Goal: Transaction & Acquisition: Purchase product/service

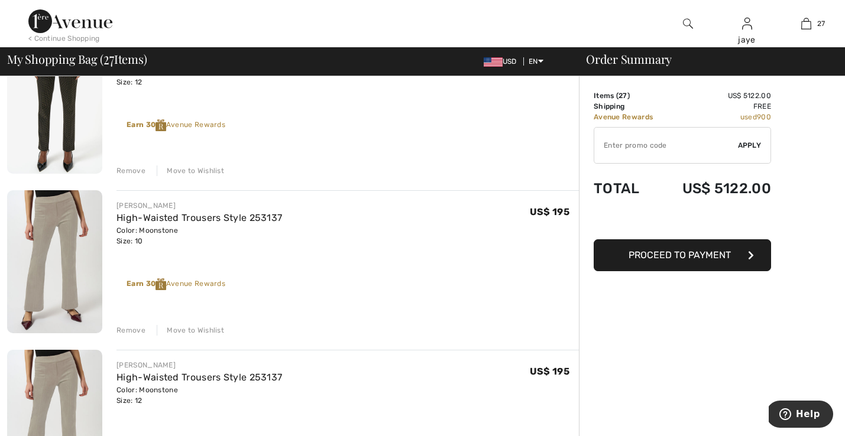
scroll to position [2381, 0]
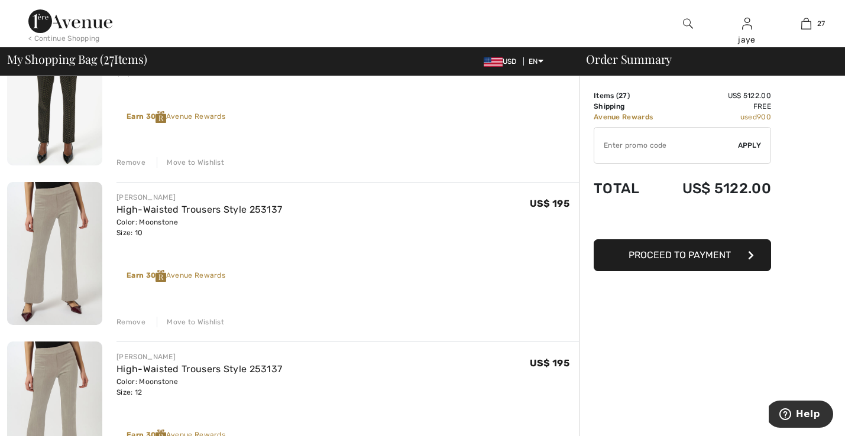
click at [212, 320] on div "Move to Wishlist" at bounding box center [190, 322] width 67 height 11
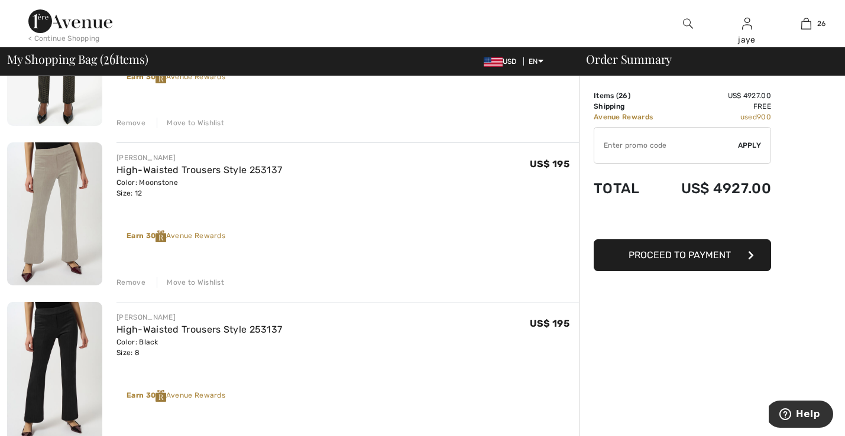
scroll to position [2514, 0]
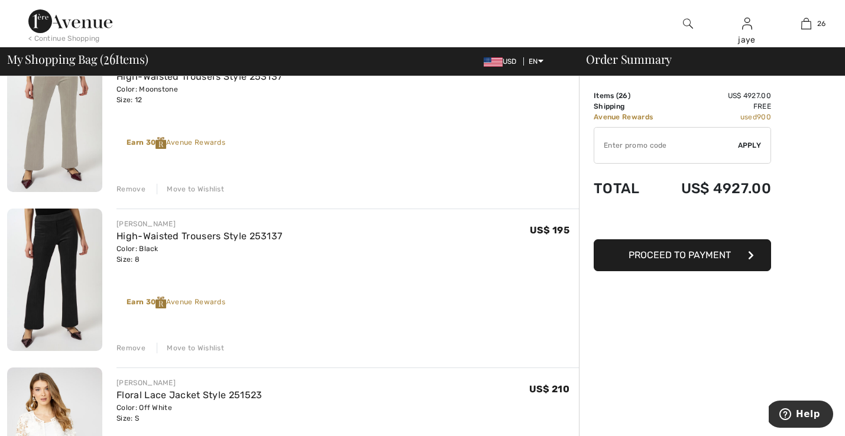
click at [210, 190] on div "Move to Wishlist" at bounding box center [190, 189] width 67 height 11
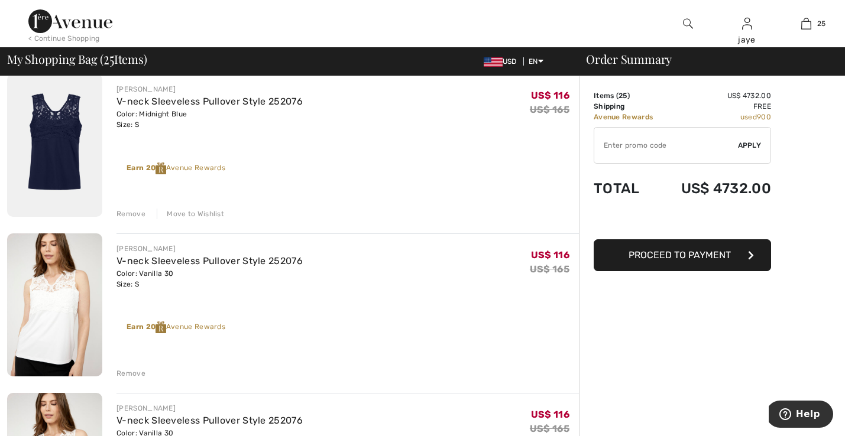
scroll to position [2808, 0]
click at [212, 213] on div "Move to Wishlist" at bounding box center [190, 212] width 67 height 11
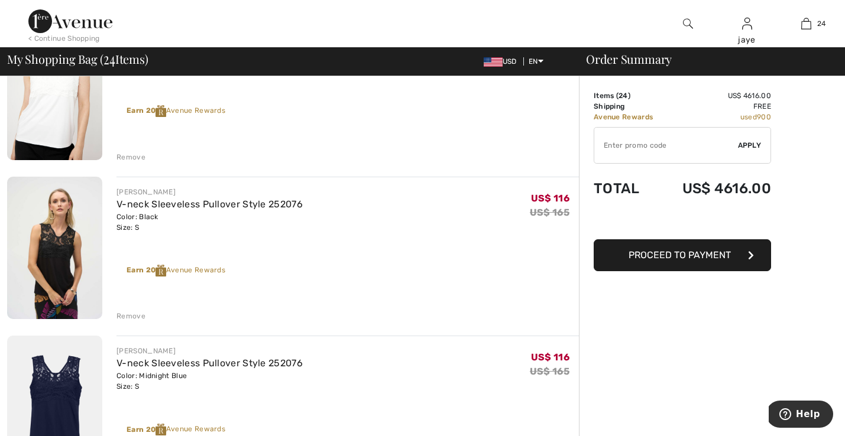
scroll to position [3032, 0]
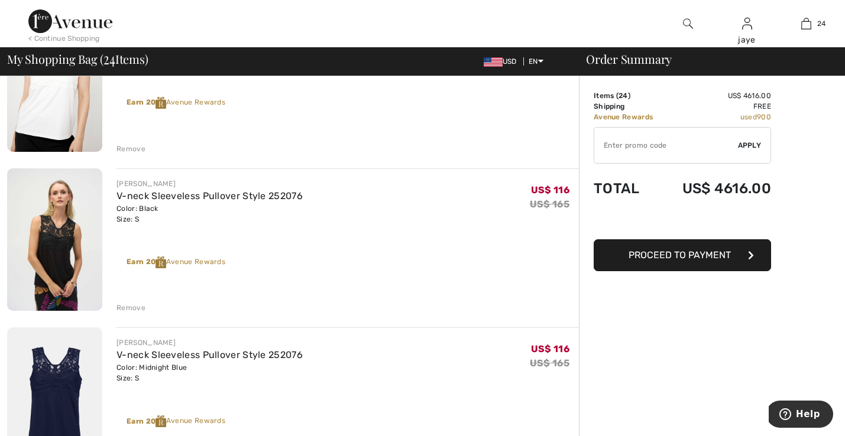
click at [134, 309] on div "Remove" at bounding box center [130, 308] width 29 height 11
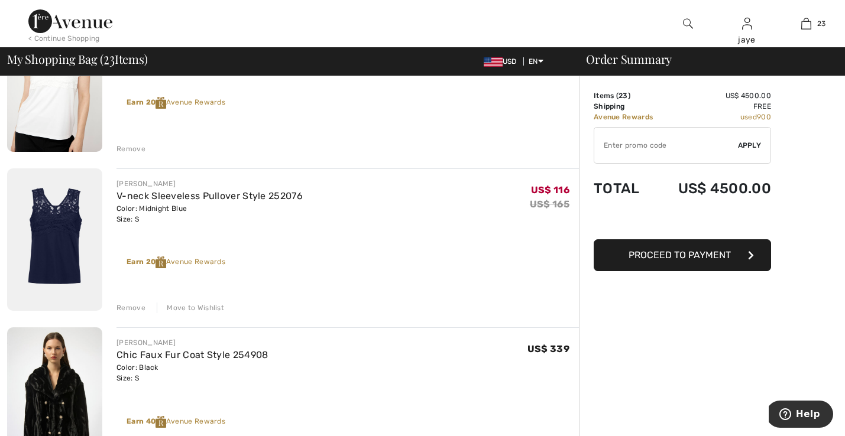
click at [178, 307] on div "Move to Wishlist" at bounding box center [190, 308] width 67 height 11
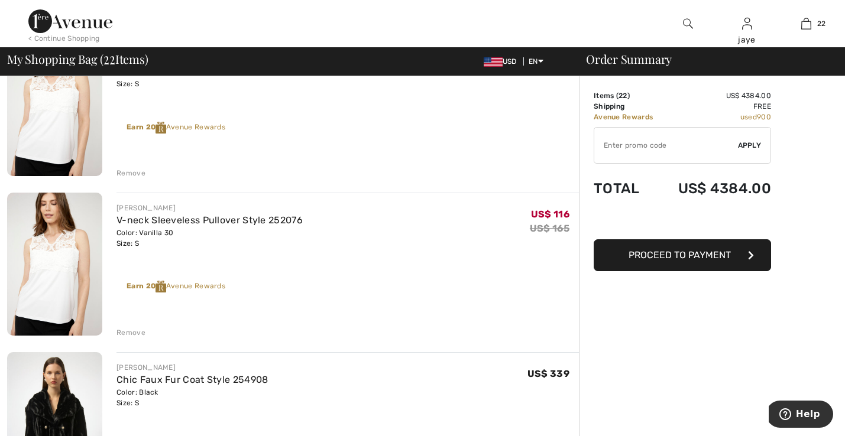
scroll to position [2842, 0]
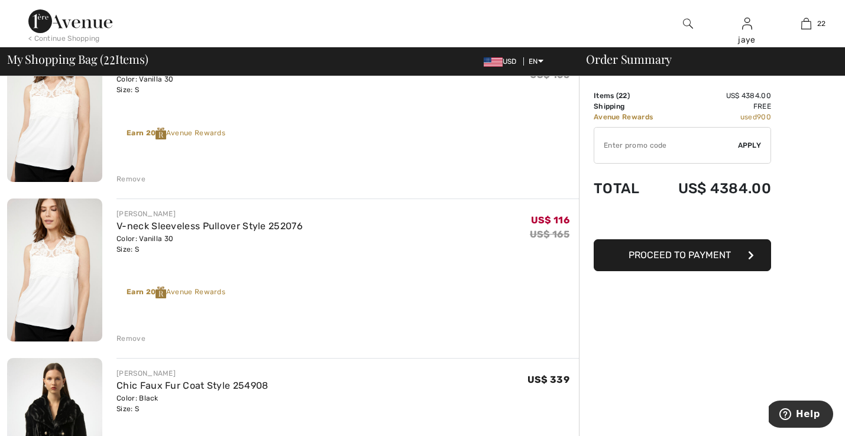
click at [138, 341] on div "Remove" at bounding box center [130, 338] width 29 height 11
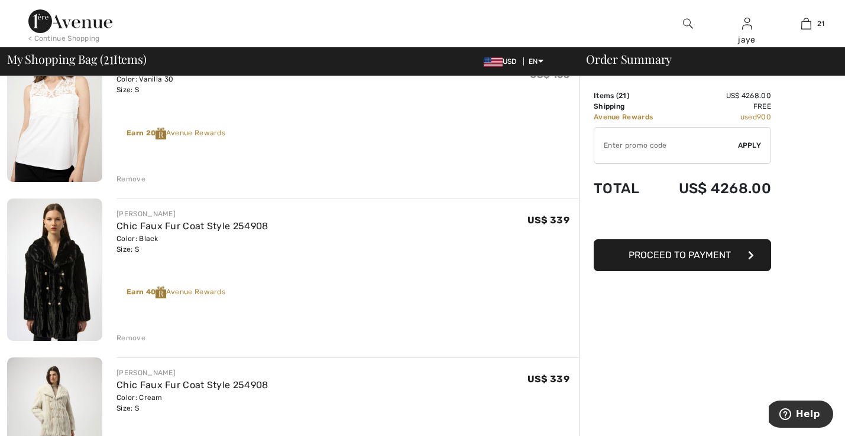
click at [140, 174] on div "Remove" at bounding box center [130, 179] width 29 height 11
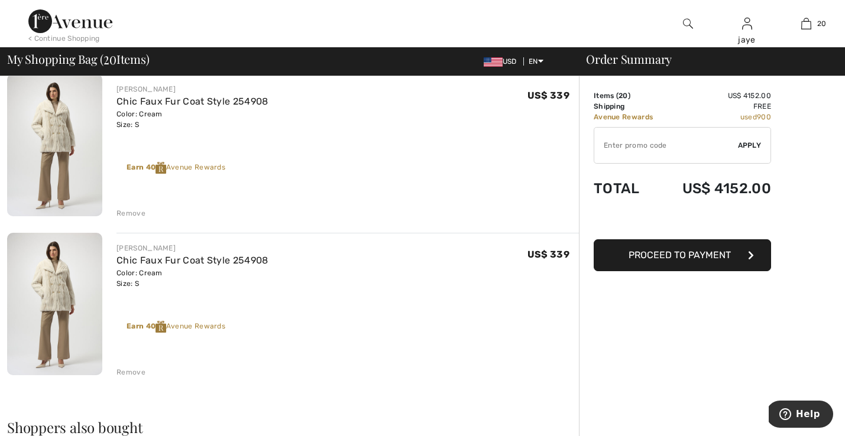
scroll to position [2967, 0]
click at [134, 369] on div "Remove" at bounding box center [130, 371] width 29 height 11
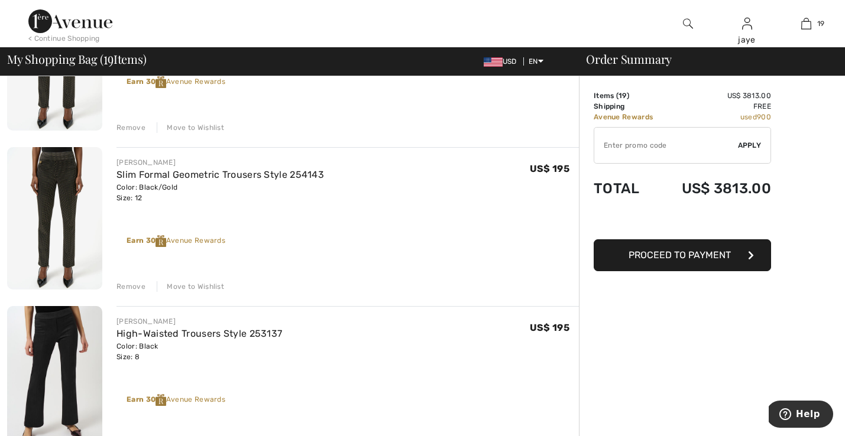
scroll to position [2273, 0]
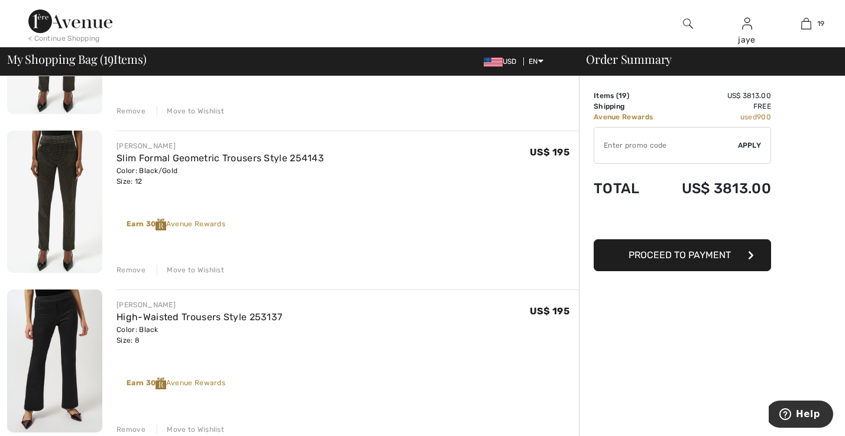
click at [213, 268] on div "Move to Wishlist" at bounding box center [190, 270] width 67 height 11
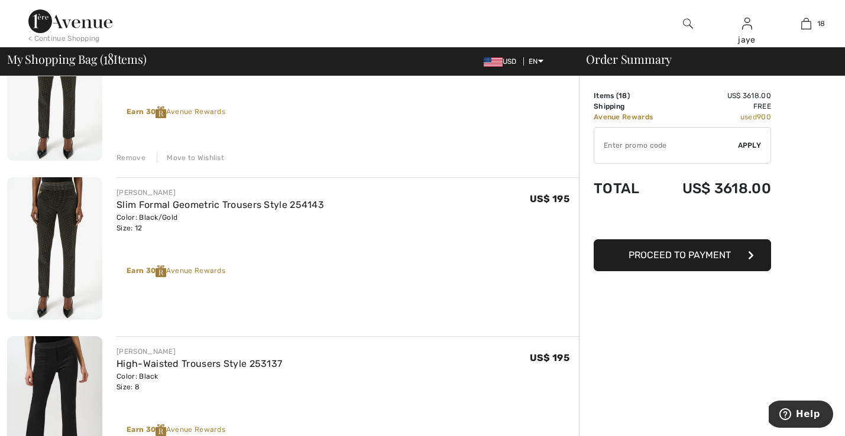
scroll to position [2214, 0]
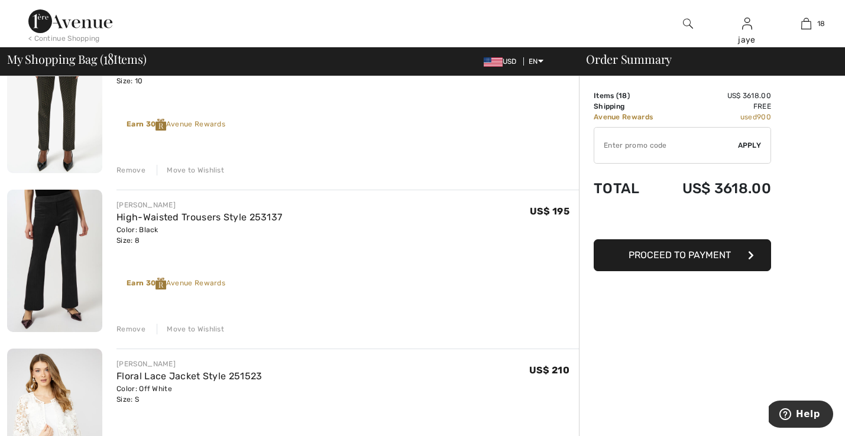
click at [202, 170] on div "Move to Wishlist" at bounding box center [190, 170] width 67 height 11
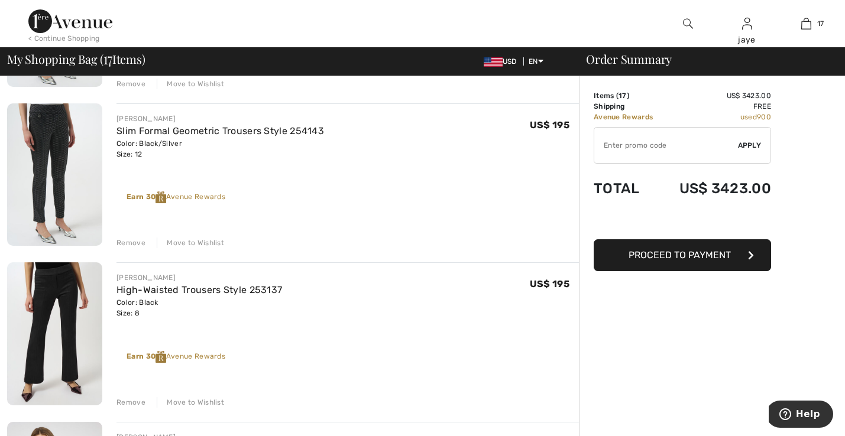
scroll to position [1979, 0]
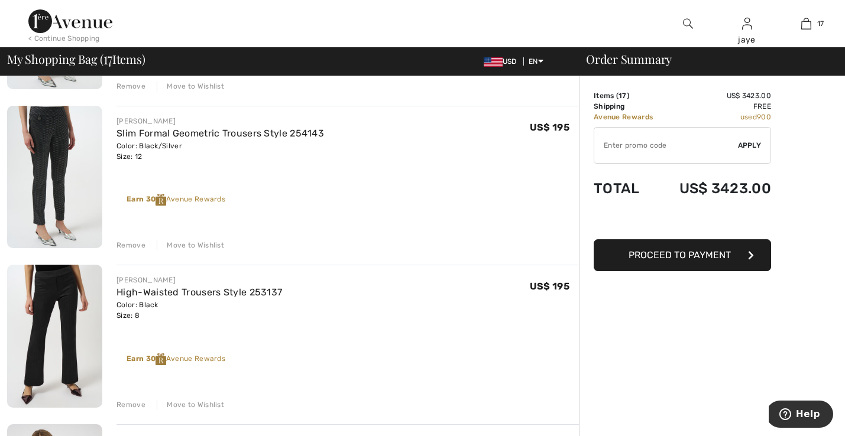
click at [200, 245] on div "Move to Wishlist" at bounding box center [190, 245] width 67 height 11
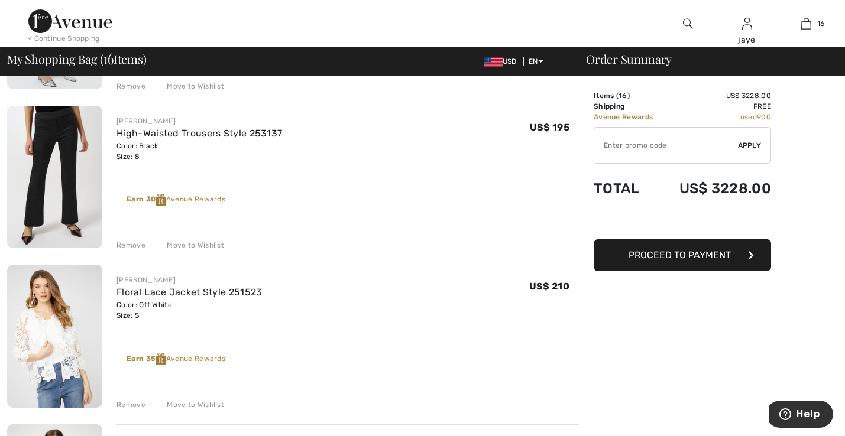
click at [202, 245] on div "Move to Wishlist" at bounding box center [190, 245] width 67 height 11
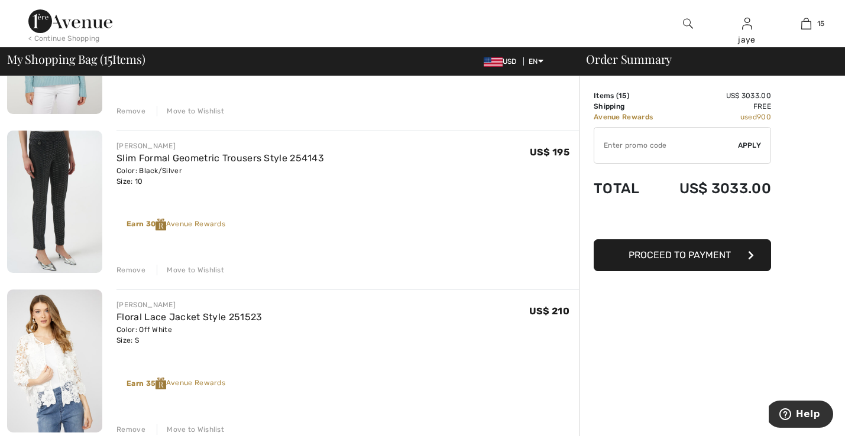
scroll to position [1755, 0]
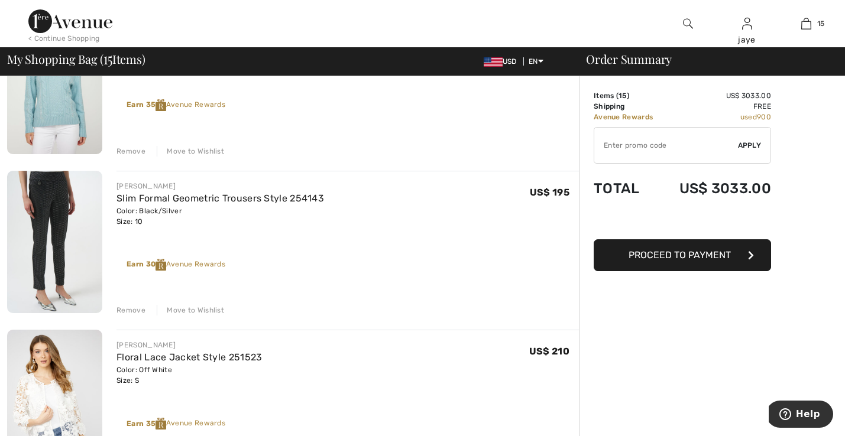
click at [210, 310] on div "Move to Wishlist" at bounding box center [190, 310] width 67 height 11
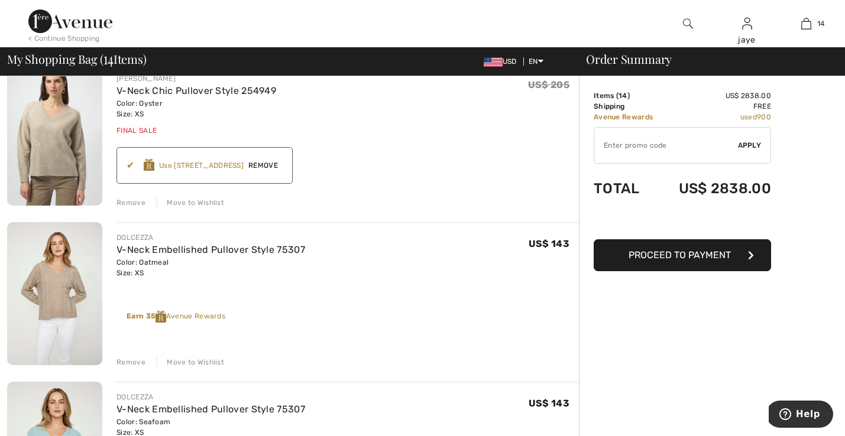
scroll to position [1384, 0]
click at [275, 165] on span "Remove" at bounding box center [262, 166] width 39 height 11
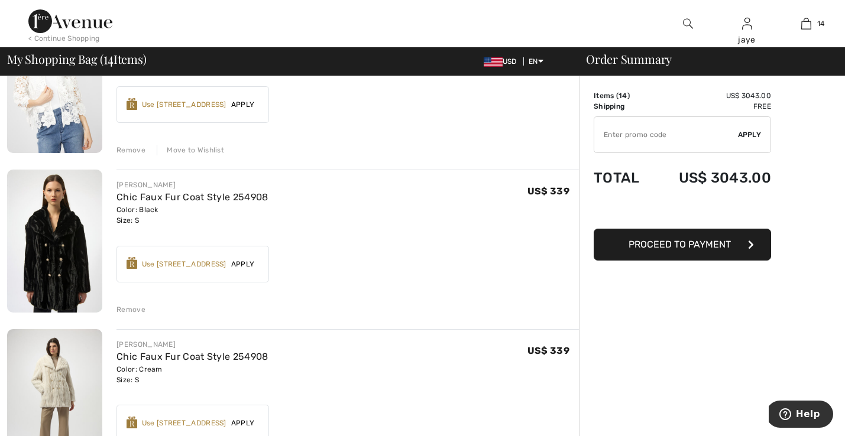
scroll to position [1917, 0]
click at [248, 261] on span "Apply" at bounding box center [242, 263] width 33 height 11
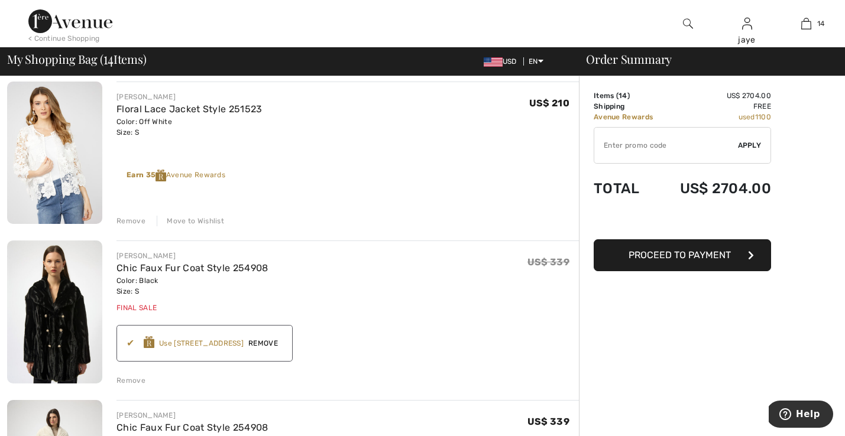
scroll to position [1844, 0]
click at [206, 223] on div "Move to Wishlist" at bounding box center [190, 221] width 67 height 11
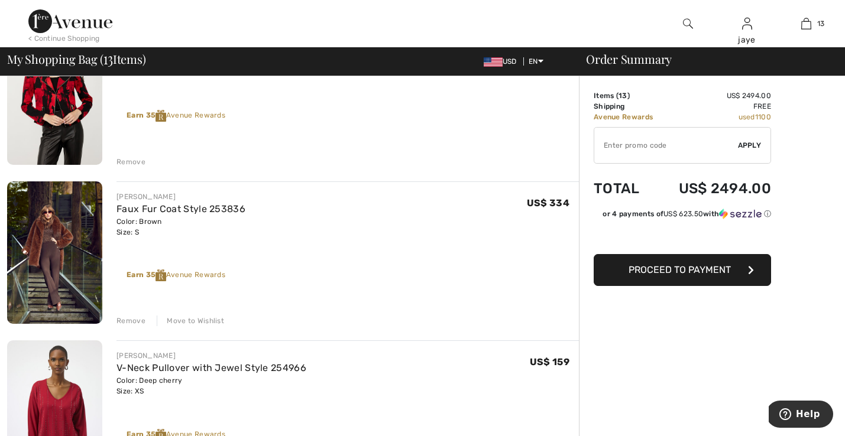
scroll to position [947, 0]
click at [219, 208] on link "Faux Fur Coat Style 253836" at bounding box center [180, 209] width 129 height 11
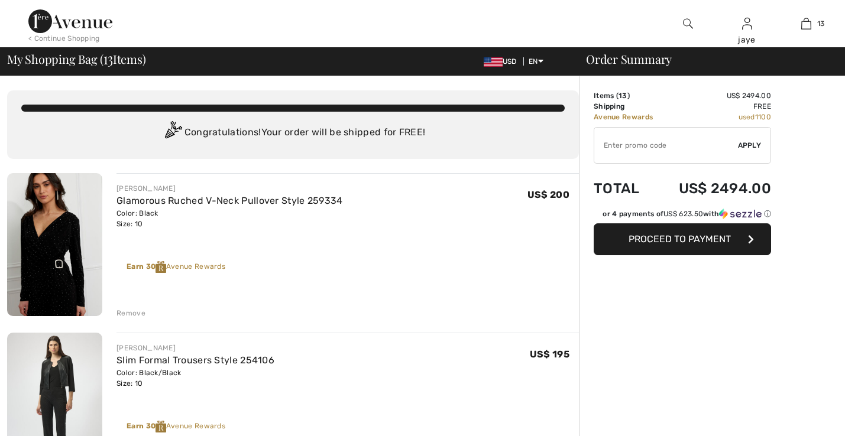
checkbox input "true"
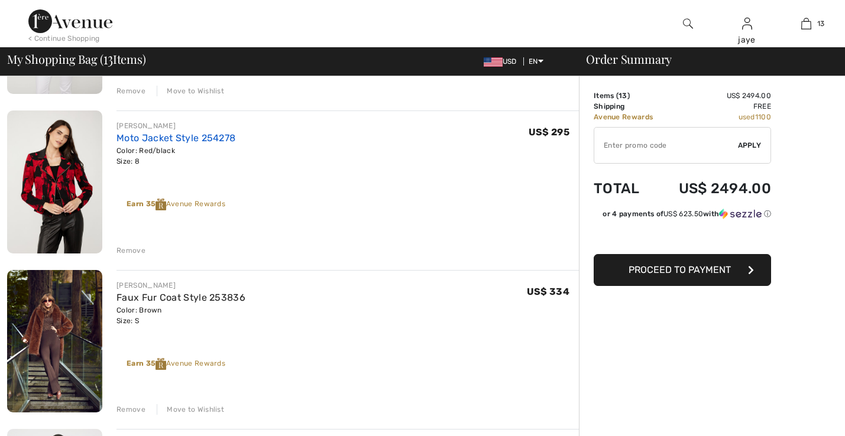
click at [163, 141] on link "Moto Jacket Style 254278" at bounding box center [175, 137] width 119 height 11
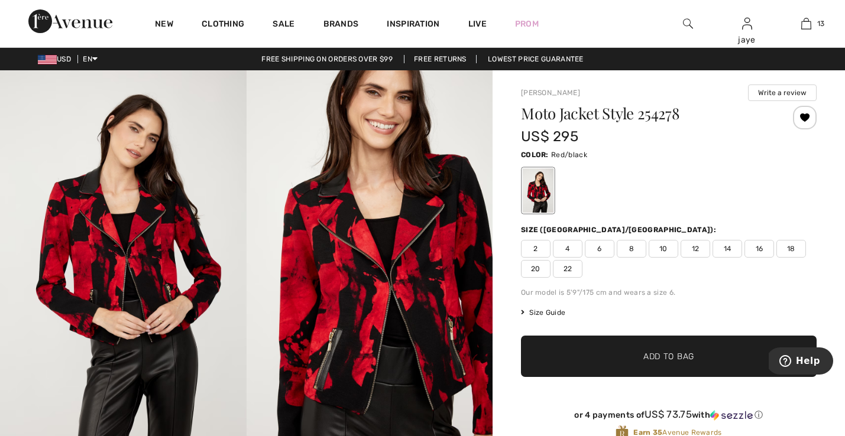
click at [329, 320] on img at bounding box center [369, 254] width 246 height 369
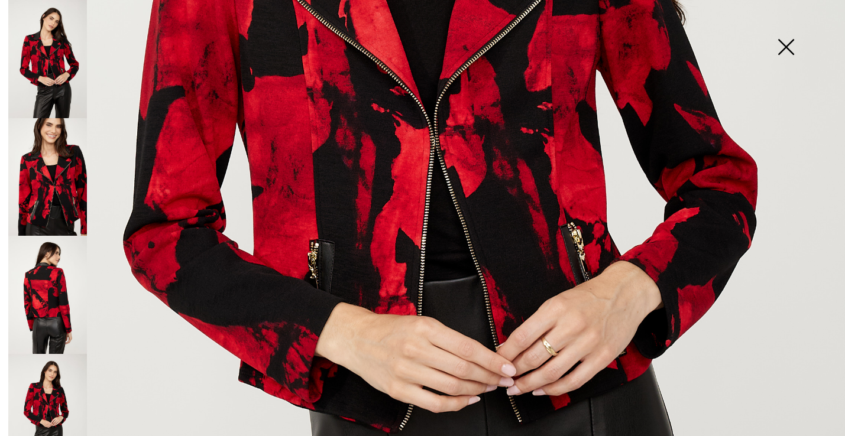
scroll to position [512, 0]
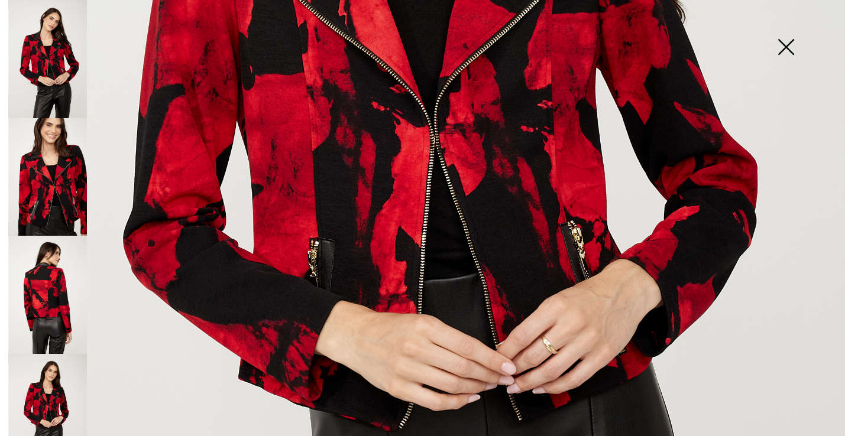
click at [56, 309] on img at bounding box center [47, 295] width 79 height 118
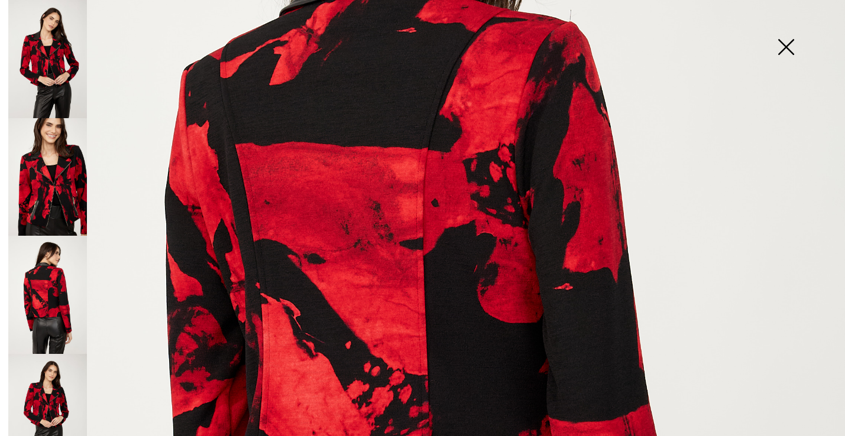
scroll to position [305, 0]
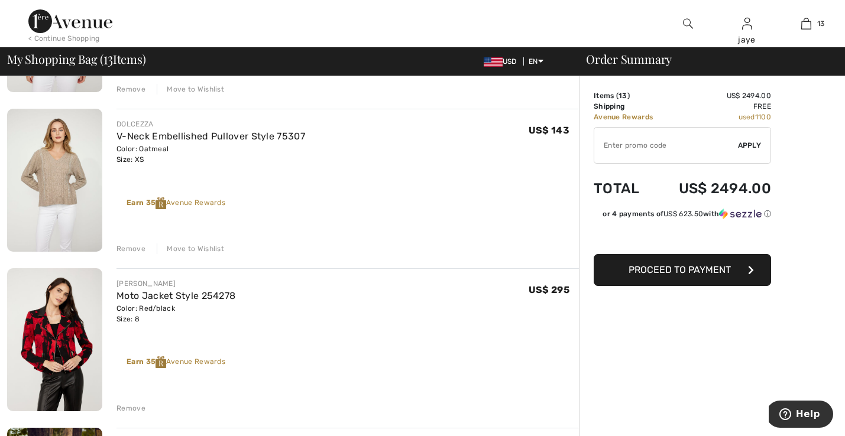
click at [133, 410] on div "Remove" at bounding box center [130, 408] width 29 height 11
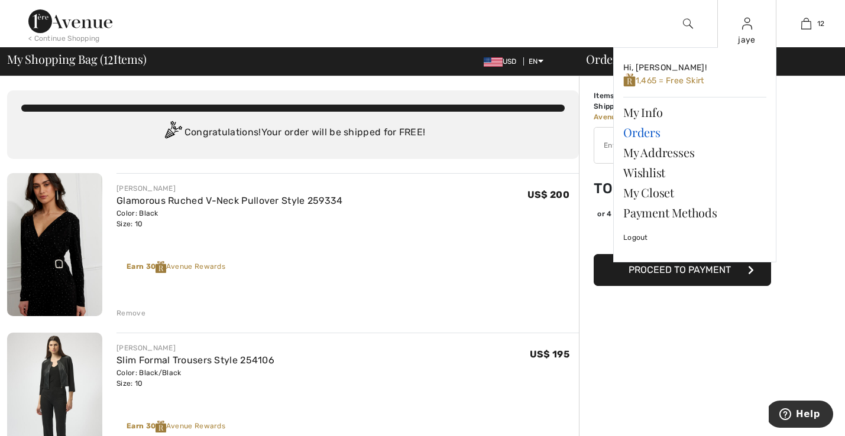
click at [626, 134] on link "Orders" at bounding box center [694, 132] width 143 height 20
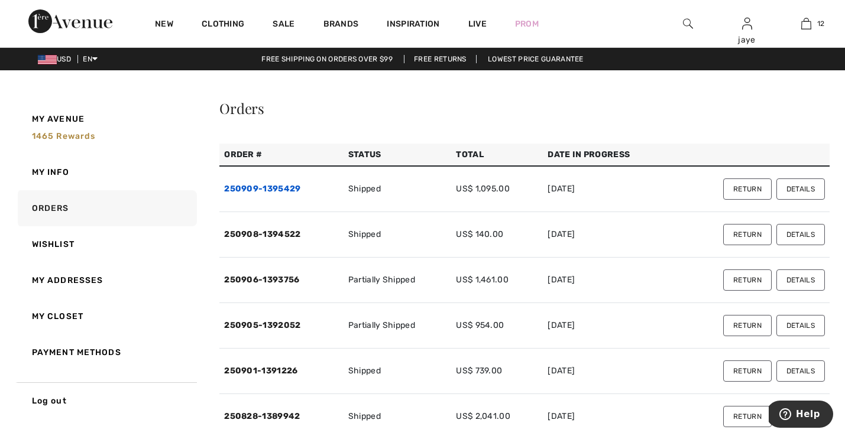
click at [288, 187] on link "250909-1395429" at bounding box center [262, 189] width 76 height 10
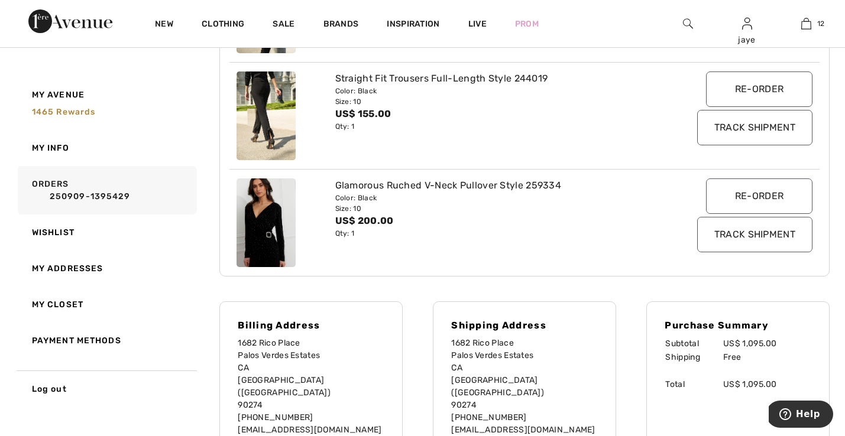
scroll to position [506, 0]
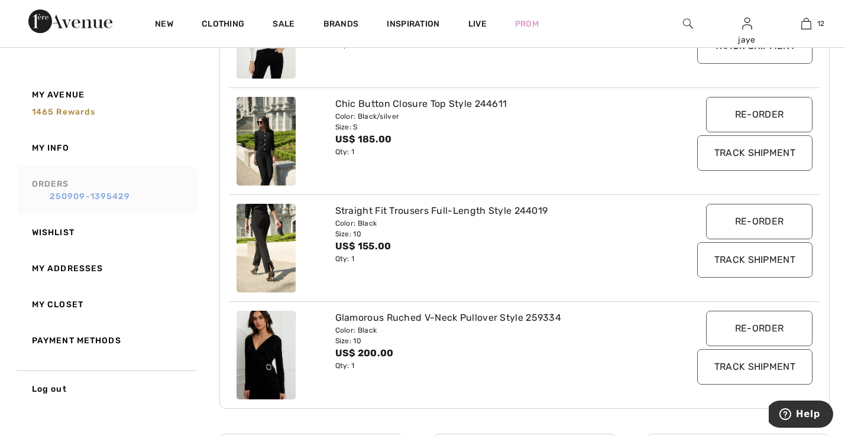
click at [127, 195] on link "250909-1395429" at bounding box center [112, 196] width 161 height 12
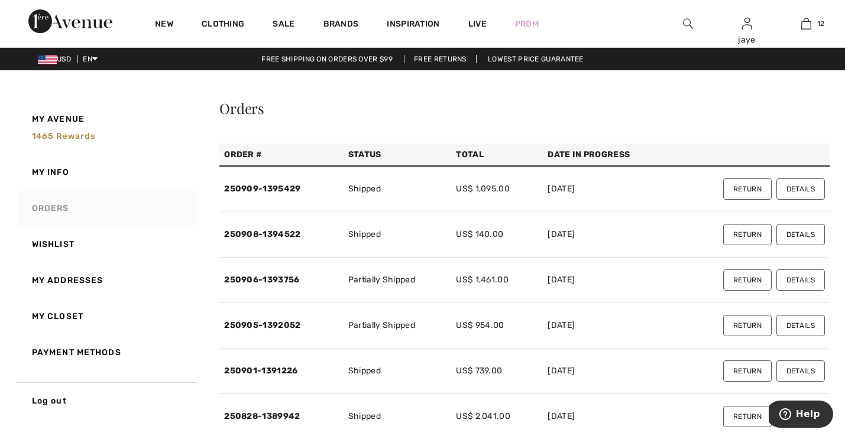
scroll to position [0, 0]
click at [284, 235] on link "250908-1394522" at bounding box center [262, 234] width 76 height 10
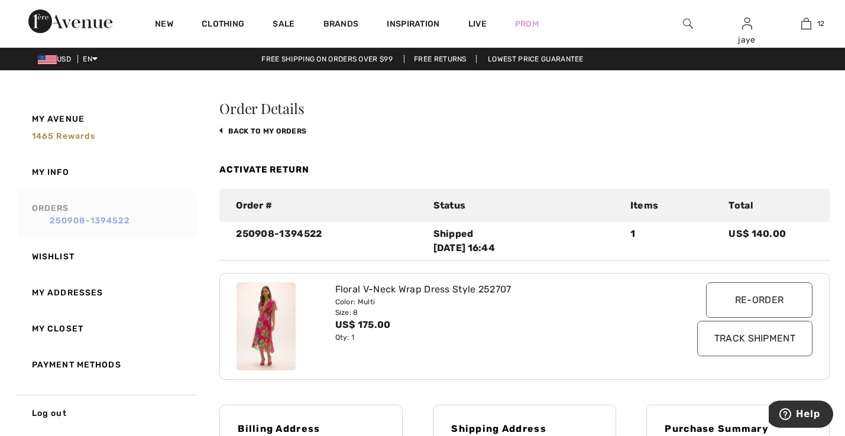
click at [119, 222] on link "250908-1394522" at bounding box center [112, 221] width 161 height 12
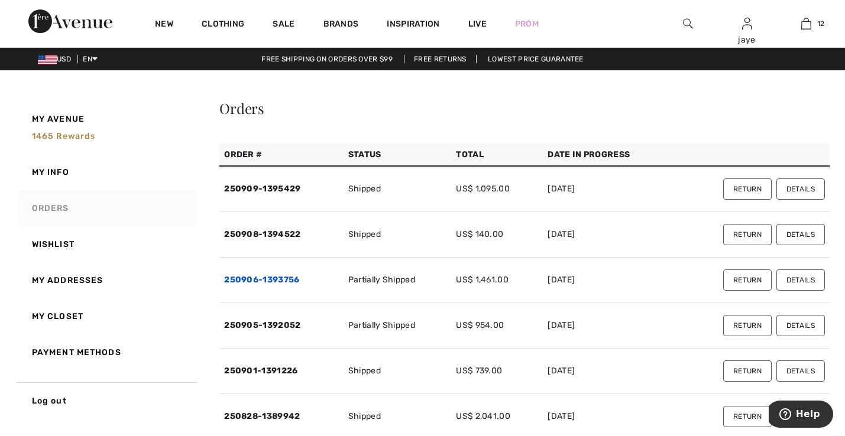
click at [293, 278] on link "250906-1393756" at bounding box center [261, 280] width 75 height 10
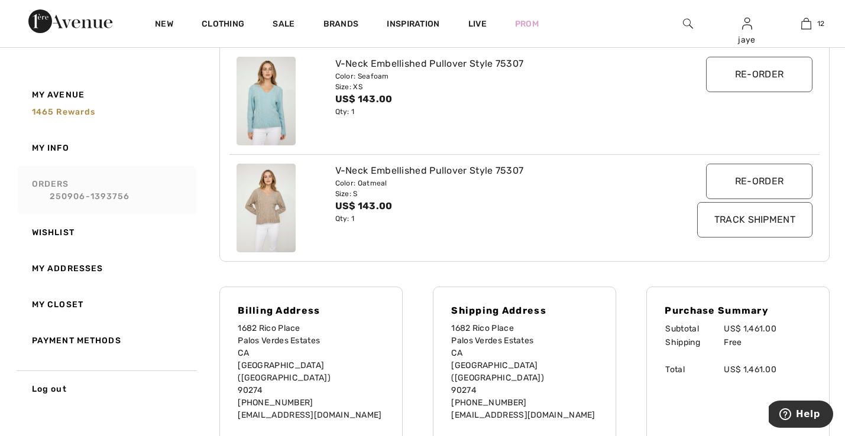
scroll to position [891, 0]
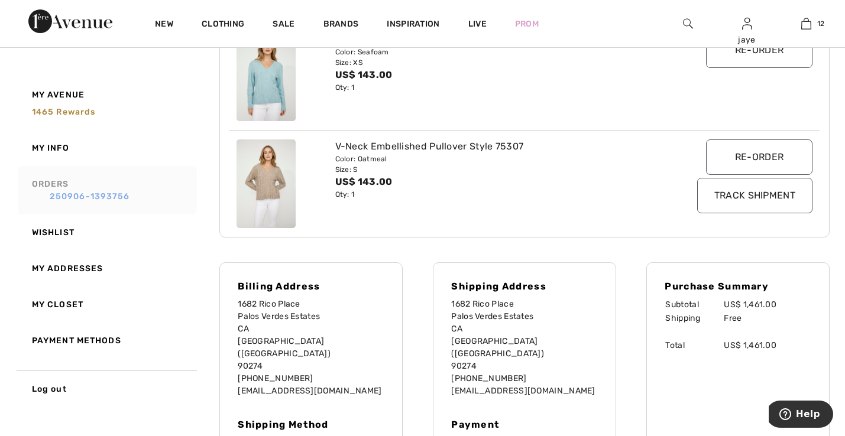
click at [124, 195] on link "250906-1393756" at bounding box center [112, 196] width 161 height 12
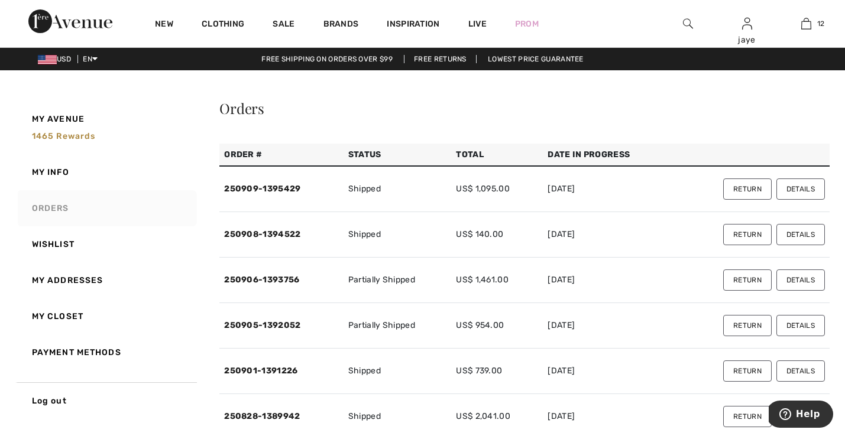
scroll to position [0, 0]
click at [272, 327] on link "250905-1392052" at bounding box center [262, 325] width 76 height 10
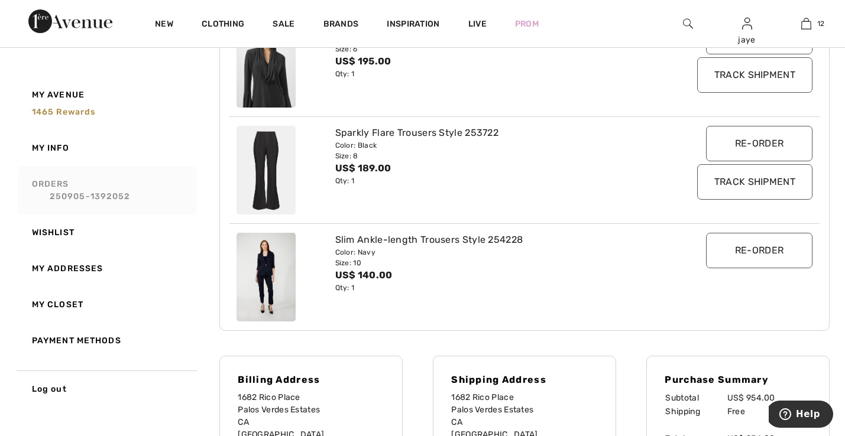
scroll to position [478, 0]
click at [99, 196] on link "250905-1392052" at bounding box center [112, 196] width 161 height 12
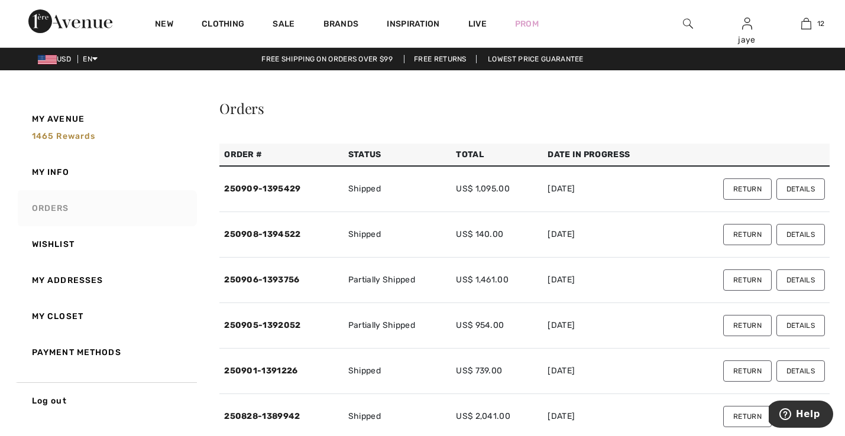
scroll to position [0, 0]
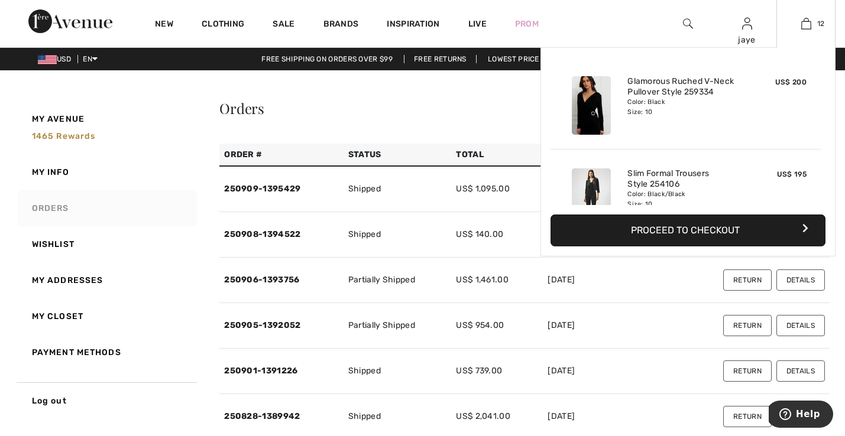
click at [645, 225] on button "Proceed to Checkout" at bounding box center [687, 231] width 275 height 32
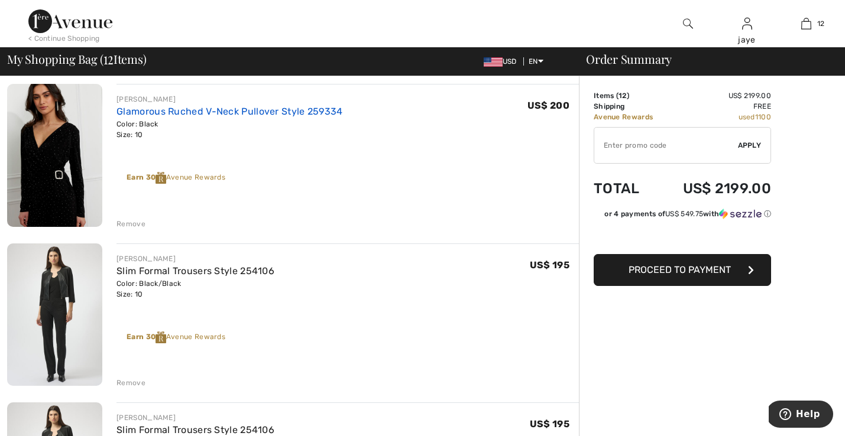
click at [322, 113] on link "Glamorous Ruched V-Neck Pullover Style 259334" at bounding box center [229, 111] width 226 height 11
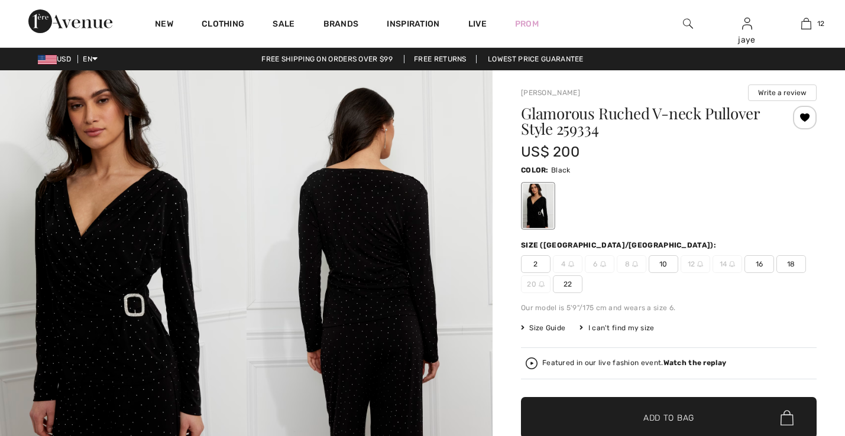
checkbox input "true"
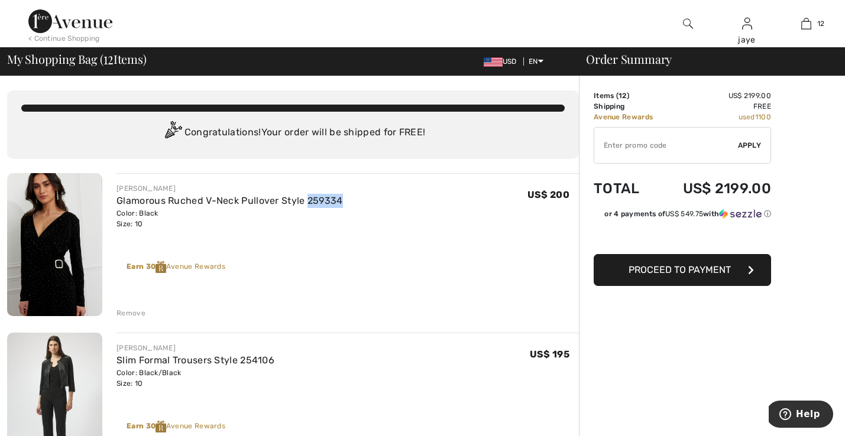
drag, startPoint x: 347, startPoint y: 199, endPoint x: 307, endPoint y: 194, distance: 39.8
click at [307, 194] on div "FRANK LYMAN Glamorous Ruched V-Neck Pullover Style 259334 Color: Black Size: 10…" at bounding box center [347, 206] width 462 height 46
copy link "259334"
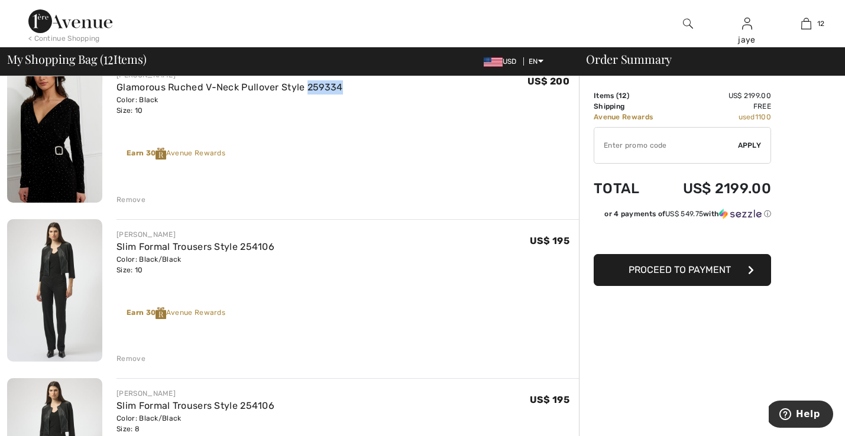
scroll to position [114, 0]
click at [219, 249] on link "Slim Formal Trousers Style 254106" at bounding box center [195, 246] width 158 height 11
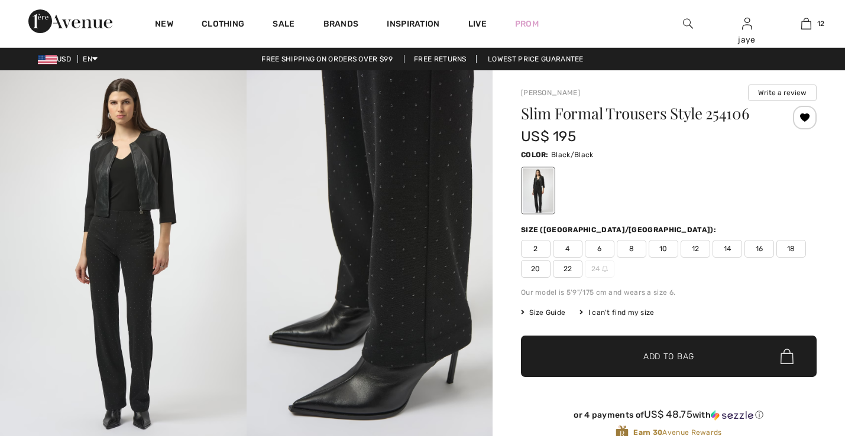
checkbox input "true"
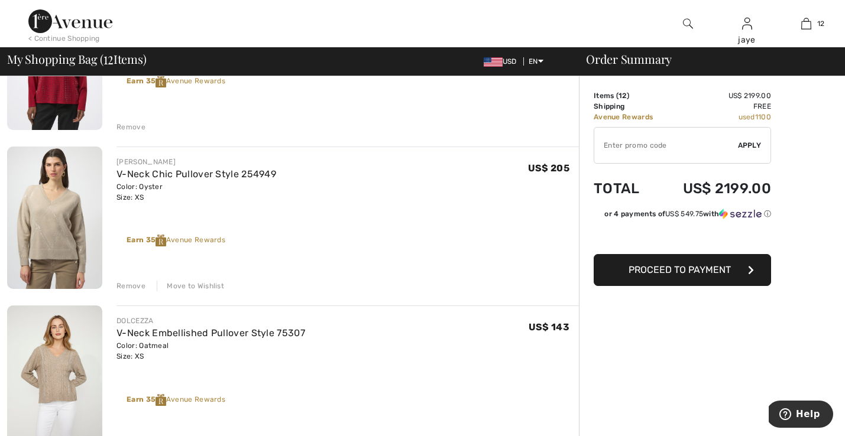
scroll to position [1143, 0]
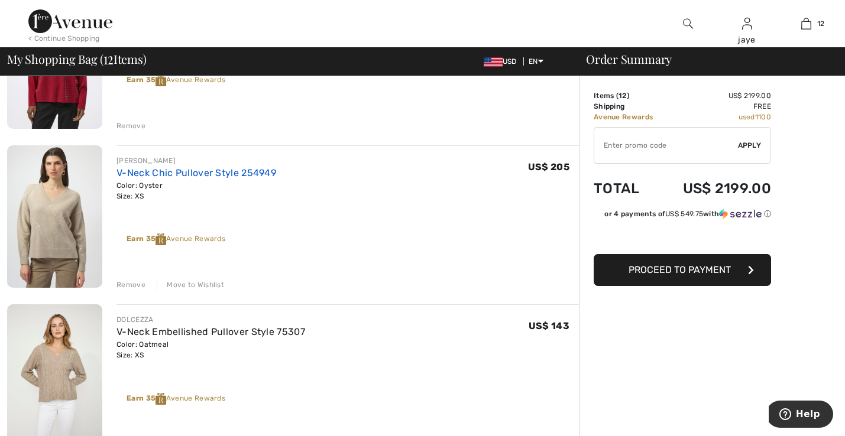
click at [171, 176] on link "V-Neck Chic Pullover Style 254949" at bounding box center [196, 172] width 160 height 11
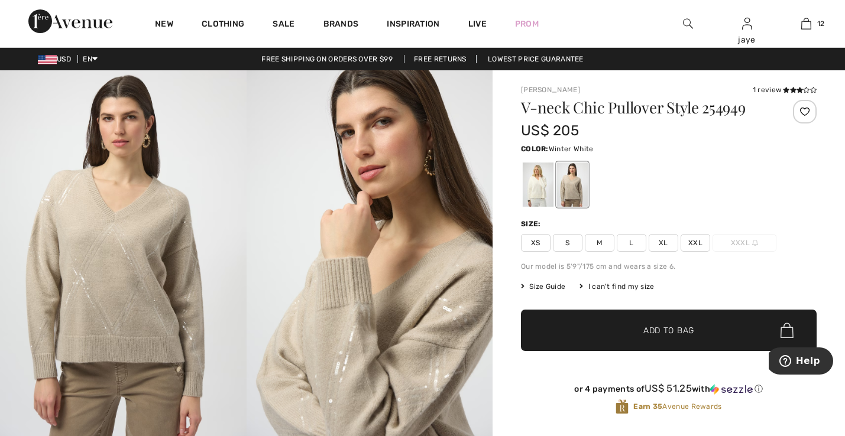
click at [541, 194] on div at bounding box center [537, 185] width 31 height 44
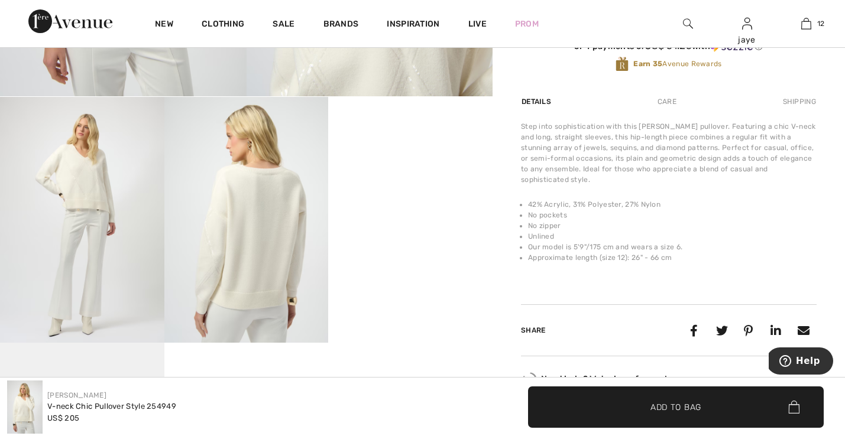
scroll to position [348, 0]
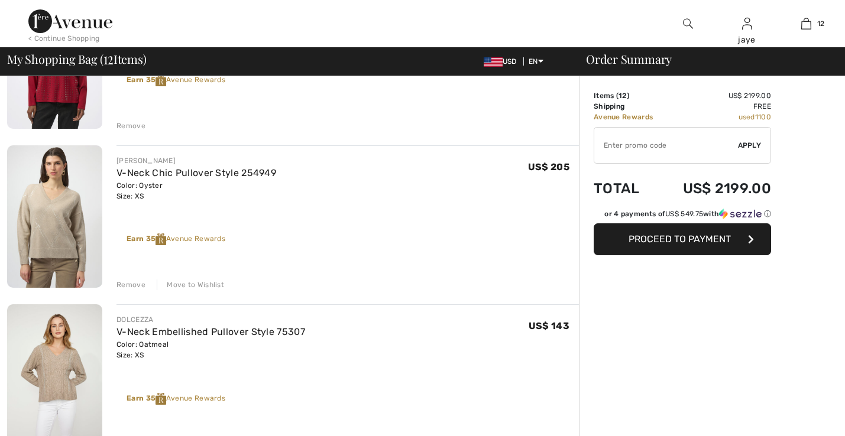
checkbox input "true"
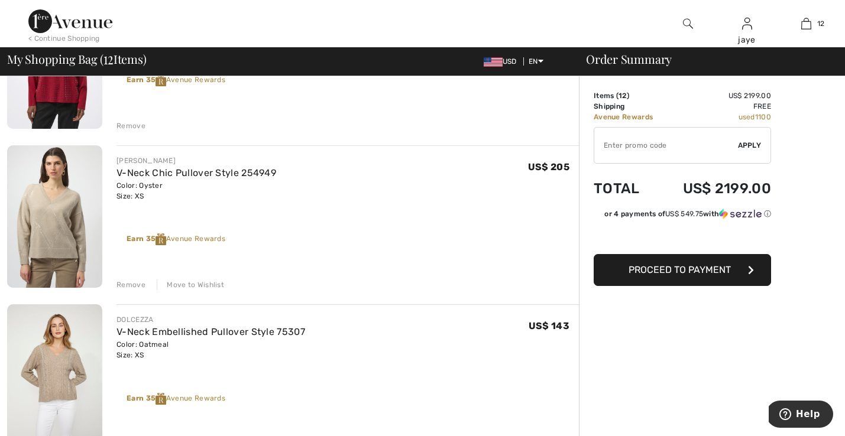
click at [209, 284] on div "Move to Wishlist" at bounding box center [190, 285] width 67 height 11
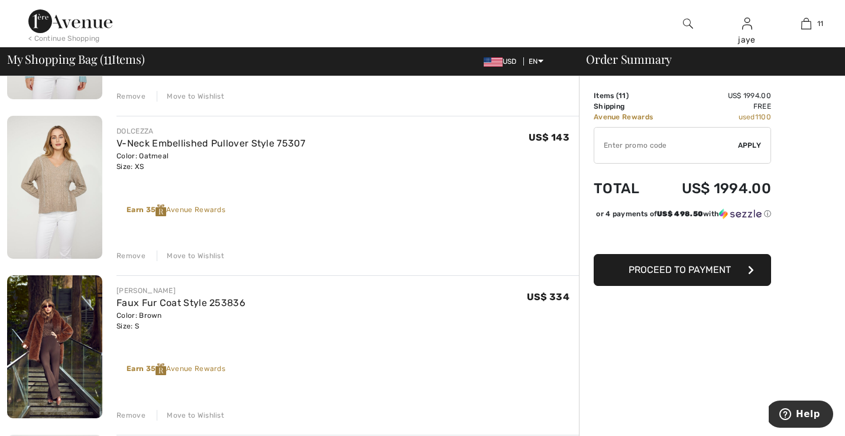
scroll to position [690, 0]
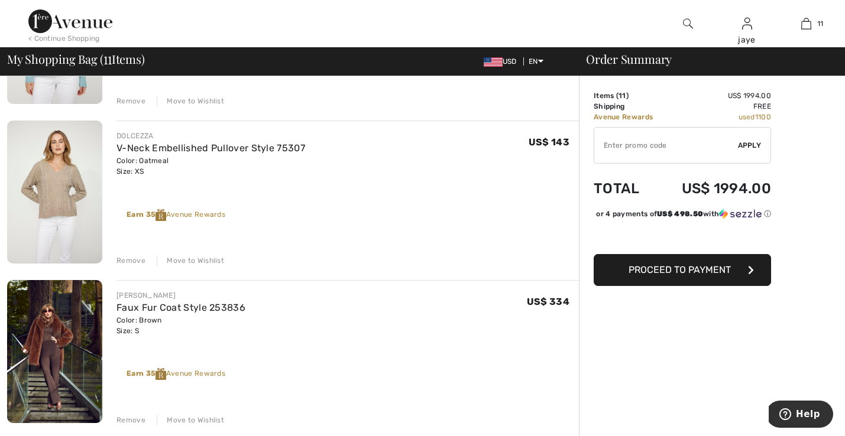
click at [612, 147] on input "TEXT" at bounding box center [666, 145] width 144 height 35
type input "GC005012476"
click at [756, 145] on span "Apply" at bounding box center [750, 145] width 24 height 11
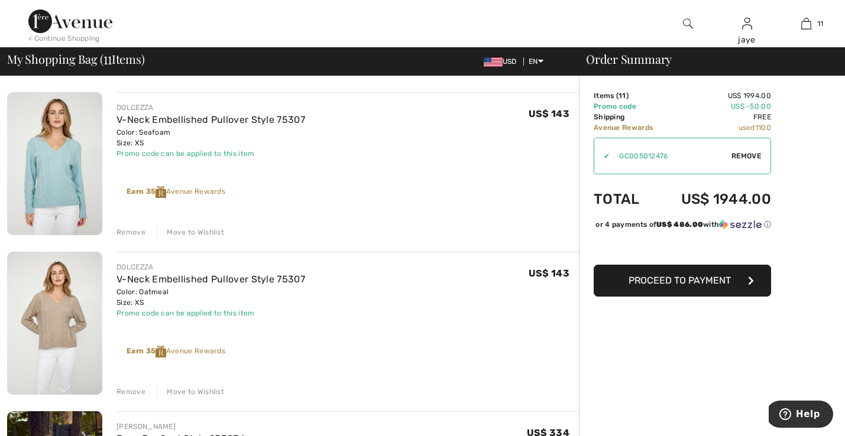
scroll to position [580, 0]
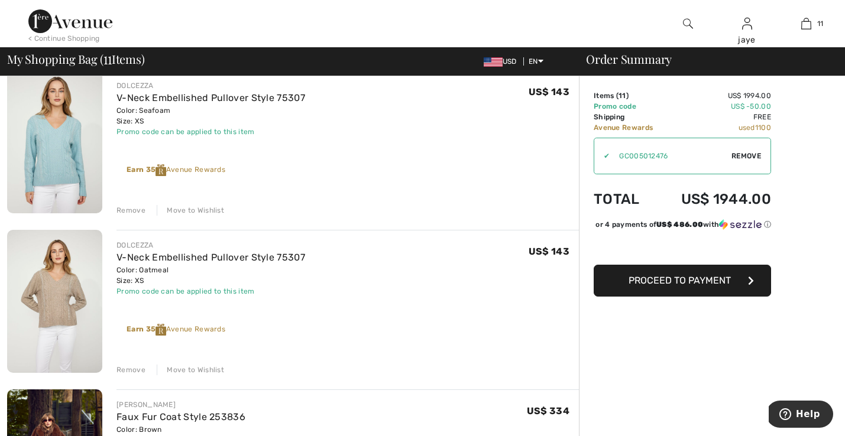
click at [213, 371] on div "Move to Wishlist" at bounding box center [190, 370] width 67 height 11
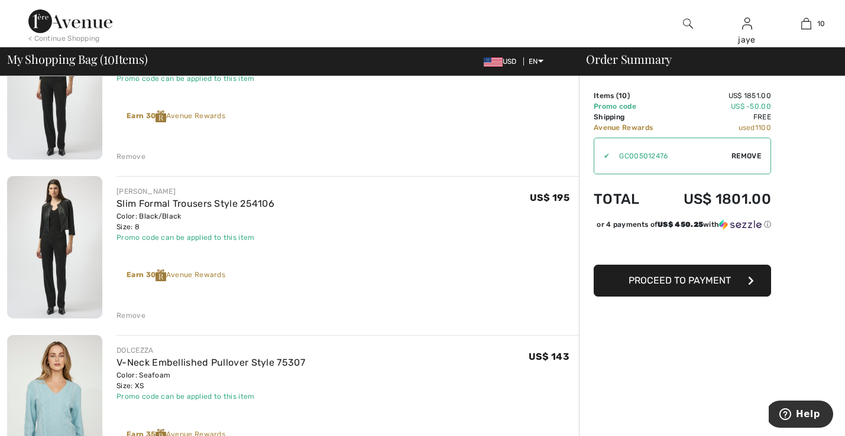
scroll to position [300, 0]
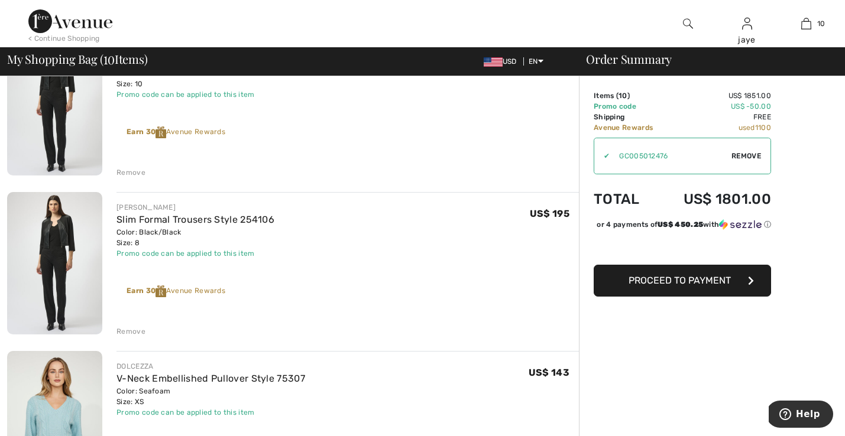
click at [137, 333] on div "Remove" at bounding box center [130, 331] width 29 height 11
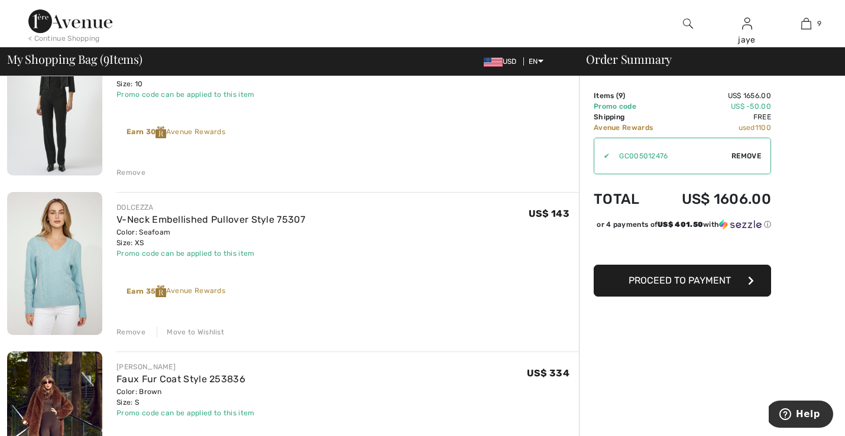
click at [141, 173] on div "Remove" at bounding box center [130, 172] width 29 height 11
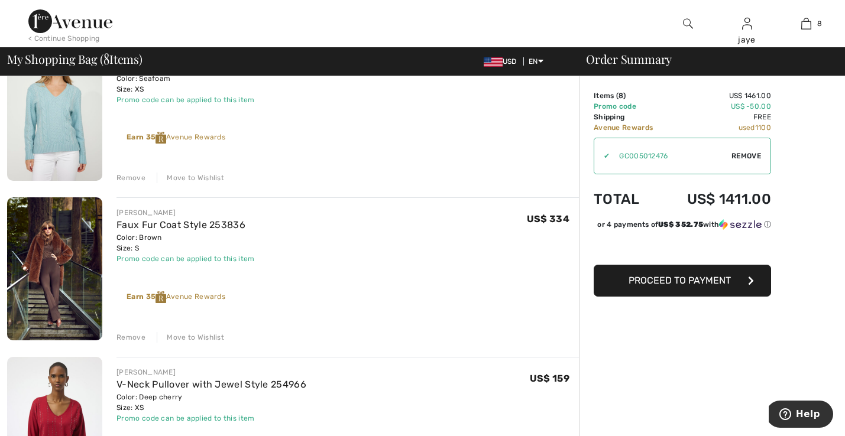
scroll to position [294, 0]
